Goal: Task Accomplishment & Management: Complete application form

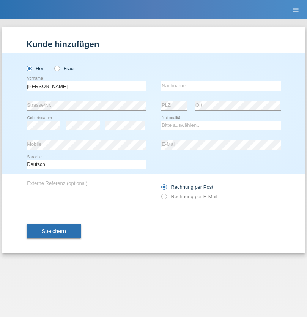
type input "[PERSON_NAME]"
click at [221, 86] on input "text" at bounding box center [220, 85] width 119 height 9
type input "[PERSON_NAME]"
select select "CH"
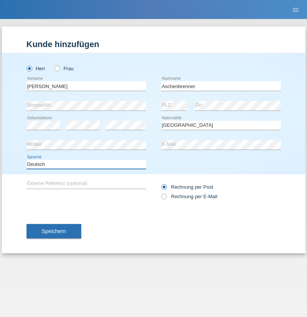
select select "en"
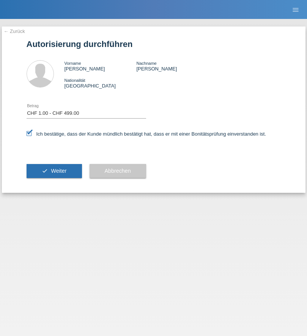
select select "1"
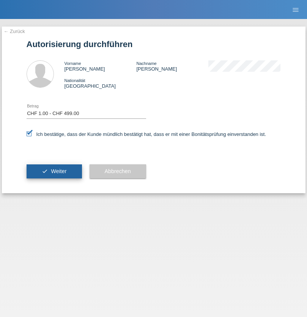
click at [54, 171] on span "Weiter" at bounding box center [59, 171] width 16 height 6
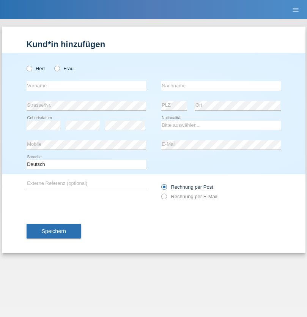
radio input "true"
click at [86, 86] on input "text" at bounding box center [86, 85] width 119 height 9
type input "[PERSON_NAME]"
click at [221, 86] on input "text" at bounding box center [220, 85] width 119 height 9
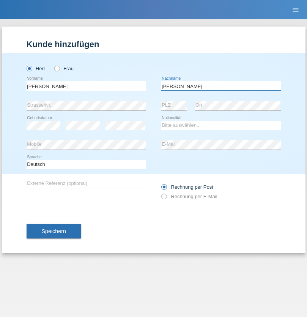
type input "[PERSON_NAME]"
select select "CH"
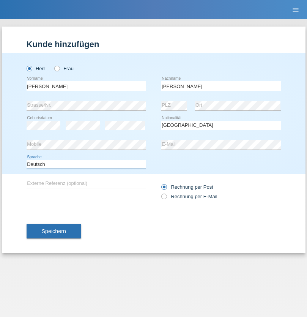
select select "en"
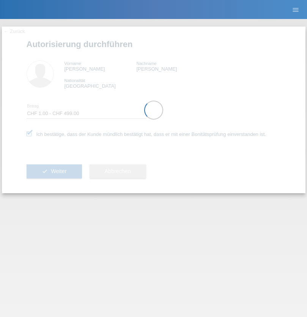
select select "1"
